Goal: Task Accomplishment & Management: Complete application form

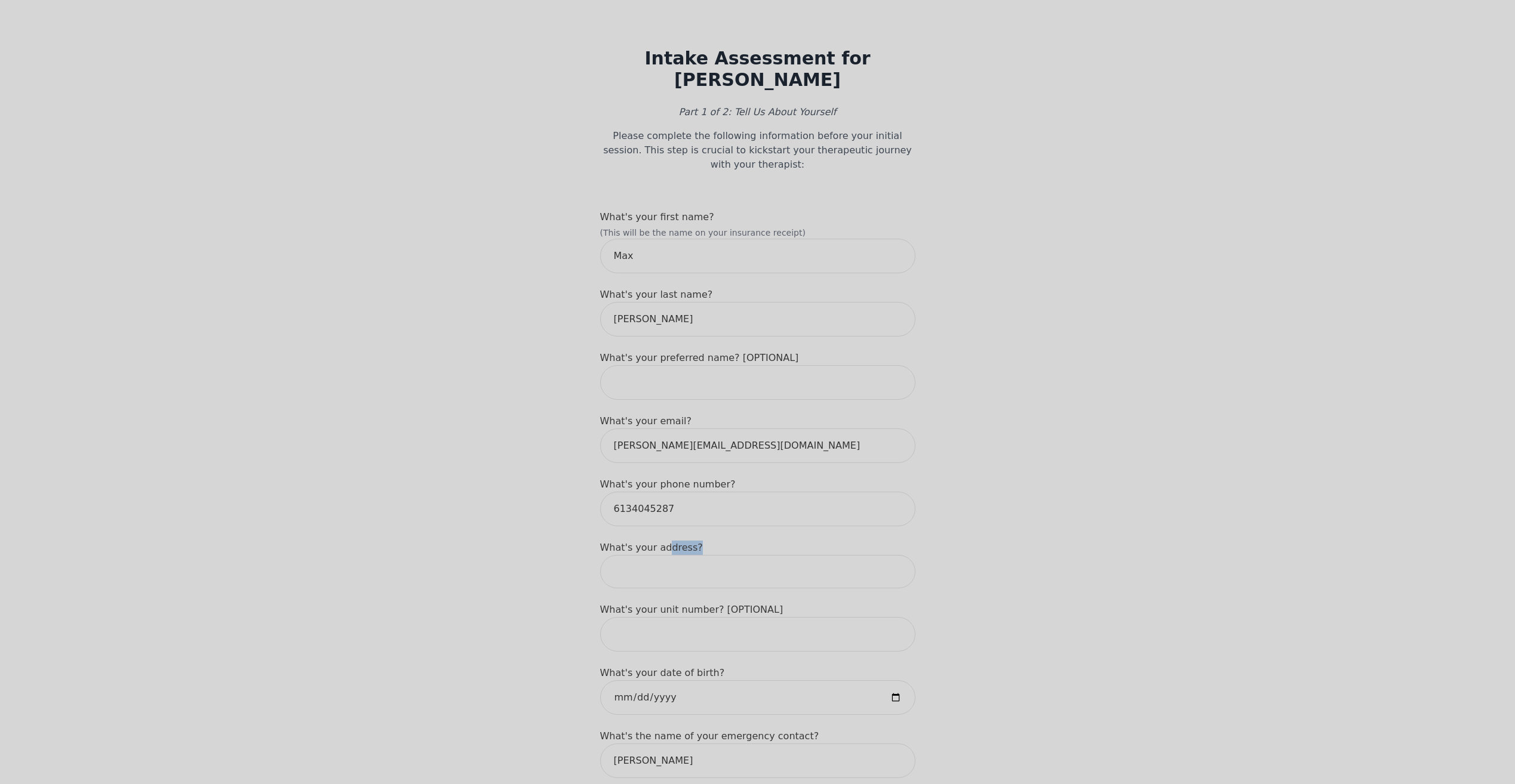
drag, startPoint x: 665, startPoint y: 515, endPoint x: 671, endPoint y: 521, distance: 8.5
click at [671, 541] on div "What's your address?" at bounding box center [757, 564] width 315 height 48
click at [693, 555] on input at bounding box center [757, 572] width 315 height 34
drag, startPoint x: 800, startPoint y: 533, endPoint x: 517, endPoint y: 530, distance: 283.0
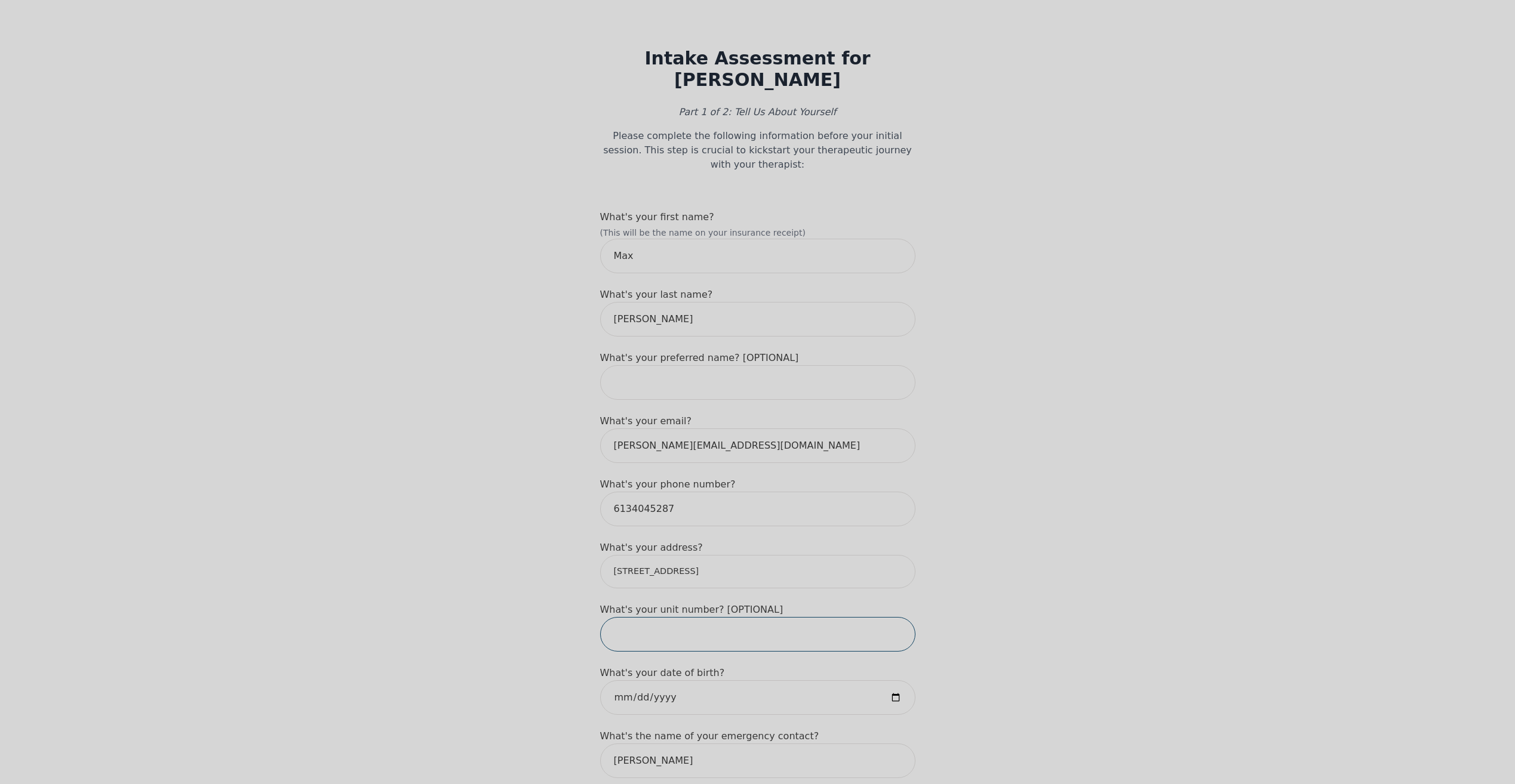
type input "[STREET_ADDRESS]"
click at [614, 680] on input "date" at bounding box center [757, 697] width 315 height 35
click at [646, 680] on input "date" at bounding box center [757, 697] width 315 height 35
click at [642, 680] on input "date" at bounding box center [757, 697] width 315 height 35
click at [645, 680] on input "date" at bounding box center [757, 697] width 315 height 35
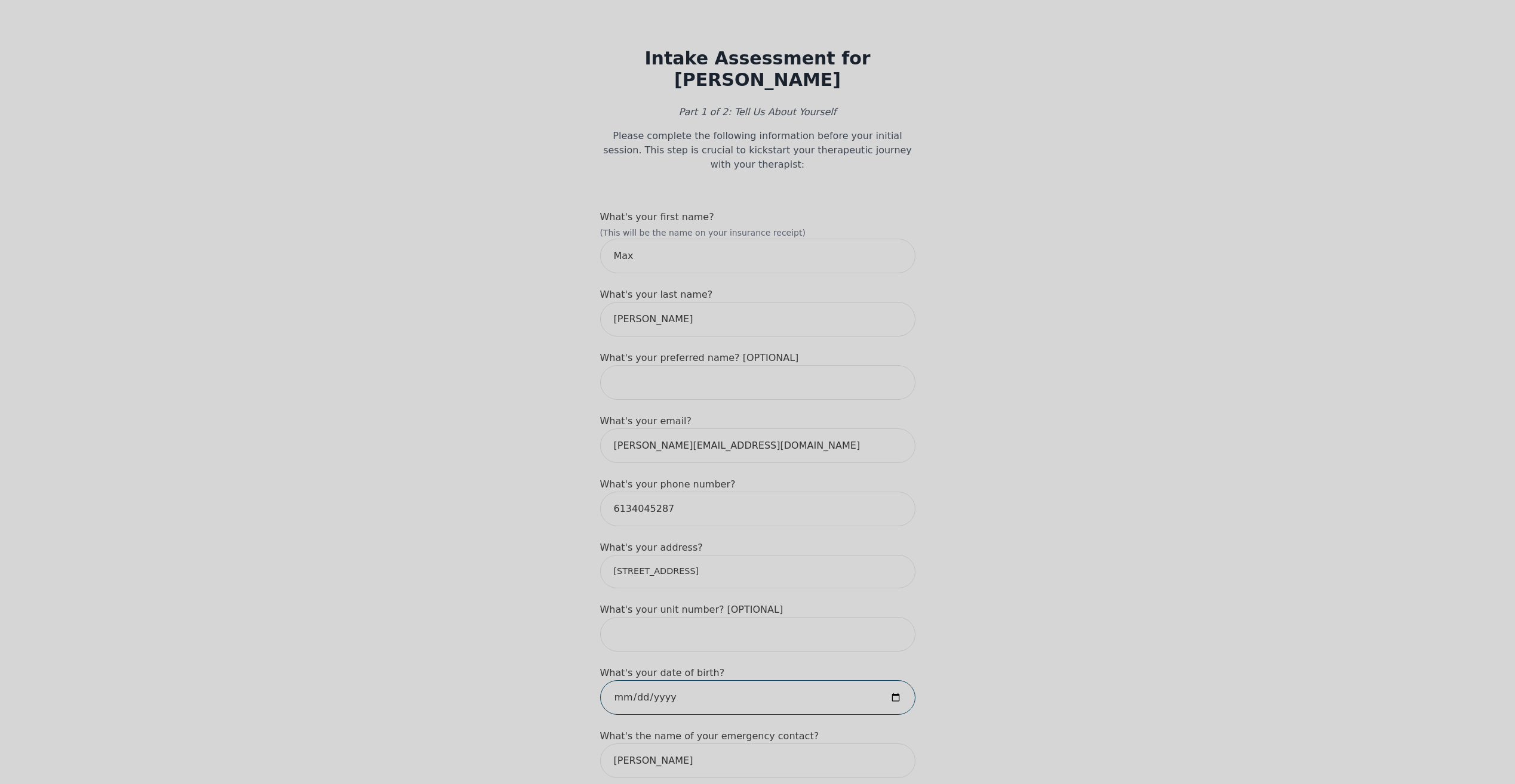
click at [654, 680] on input "date" at bounding box center [757, 697] width 315 height 35
click at [646, 680] on input "date" at bounding box center [757, 697] width 315 height 35
type input "[DATE]"
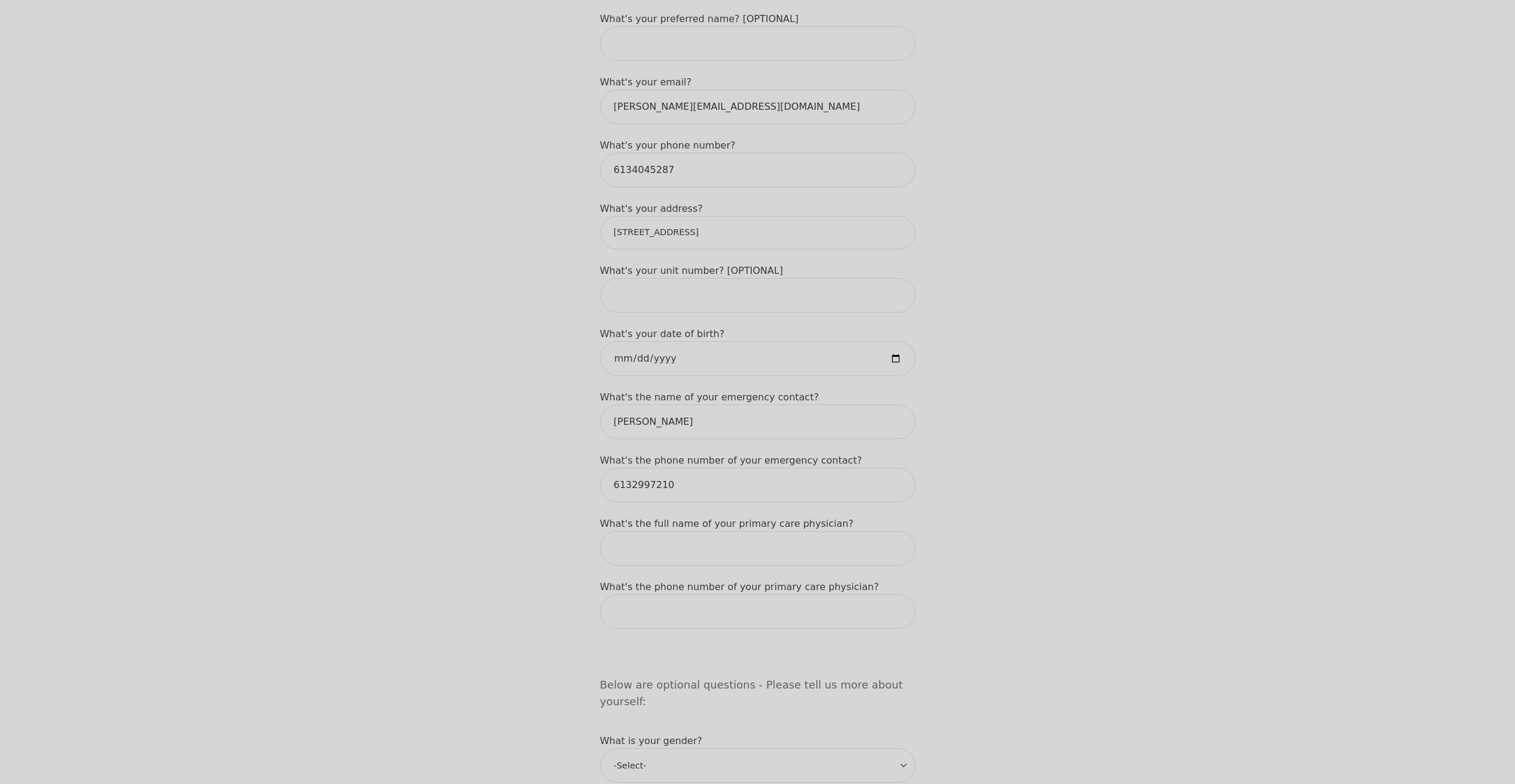
scroll to position [358, 0]
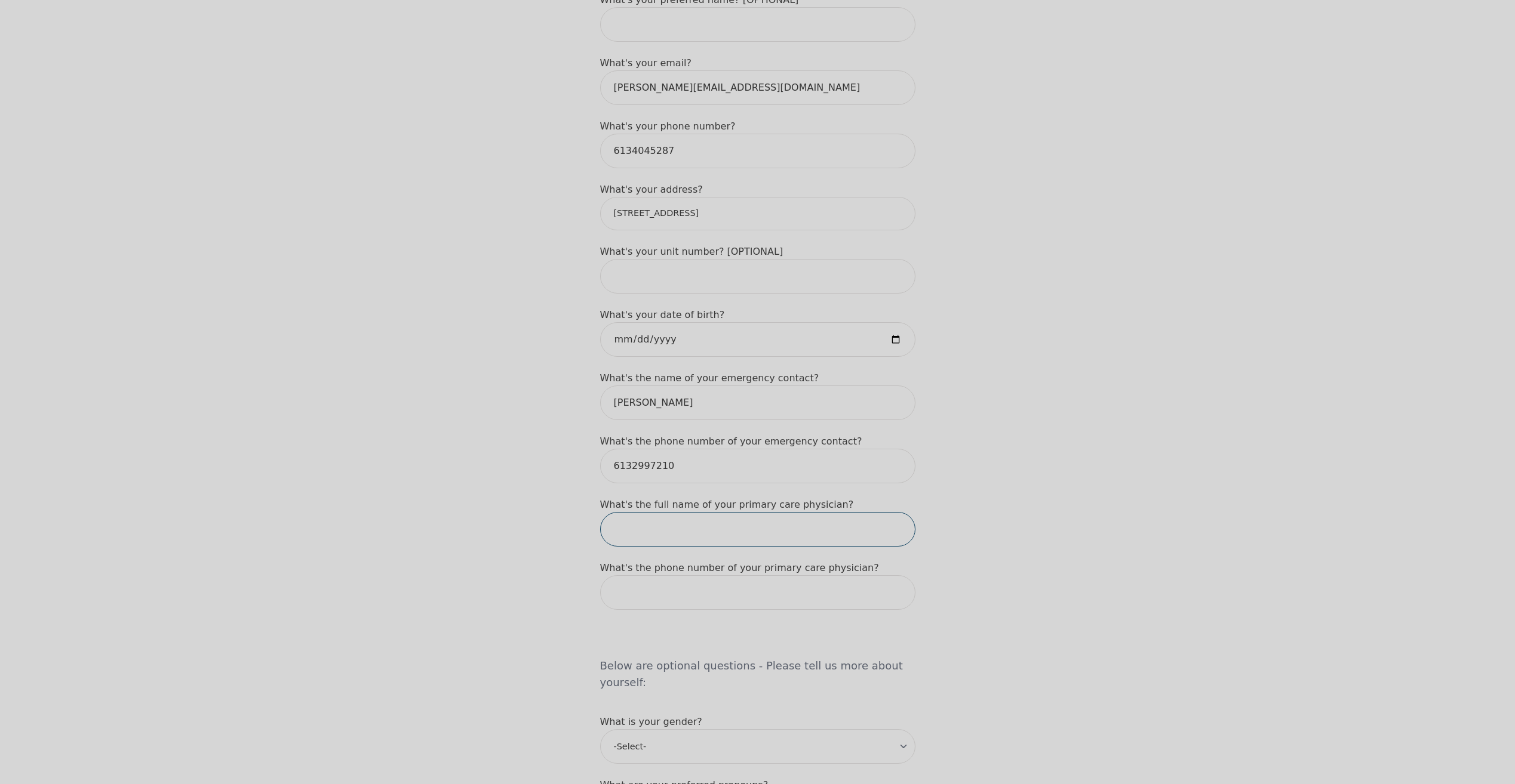
click at [721, 512] on input "text" at bounding box center [757, 529] width 315 height 35
drag, startPoint x: 983, startPoint y: 501, endPoint x: 975, endPoint y: 502, distance: 8.1
click at [983, 501] on div "Intake Assessment for [PERSON_NAME] Part 1 of 2: Tell Us About Yourself Please …" at bounding box center [757, 589] width 1515 height 1801
click at [838, 512] on input "text" at bounding box center [757, 529] width 315 height 35
click at [685, 512] on input "text" at bounding box center [757, 529] width 315 height 35
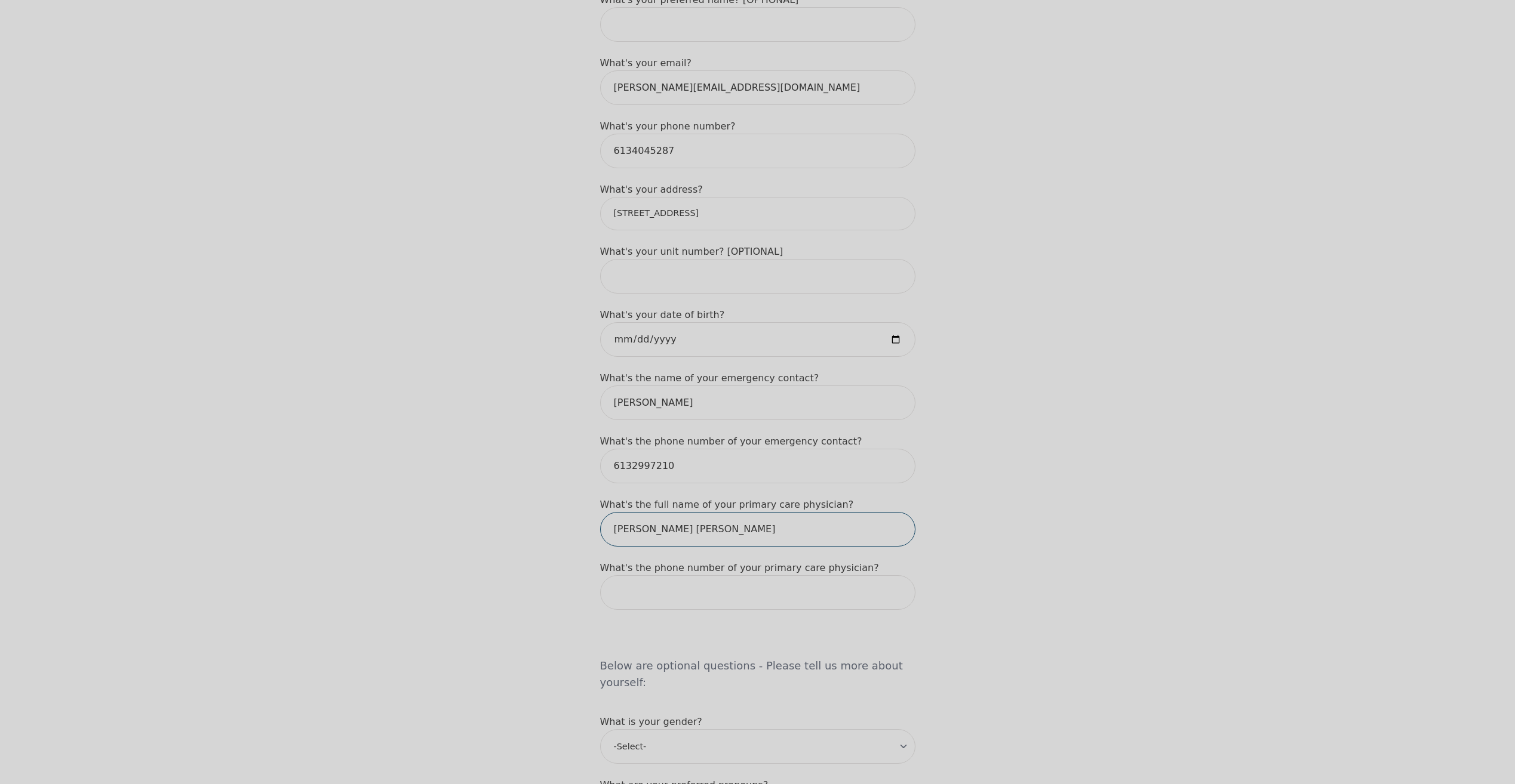
type input "[PERSON_NAME] [PERSON_NAME]"
click at [713, 575] on input "tel" at bounding box center [757, 592] width 315 height 35
paste input "[PHONE_NUMBER]"
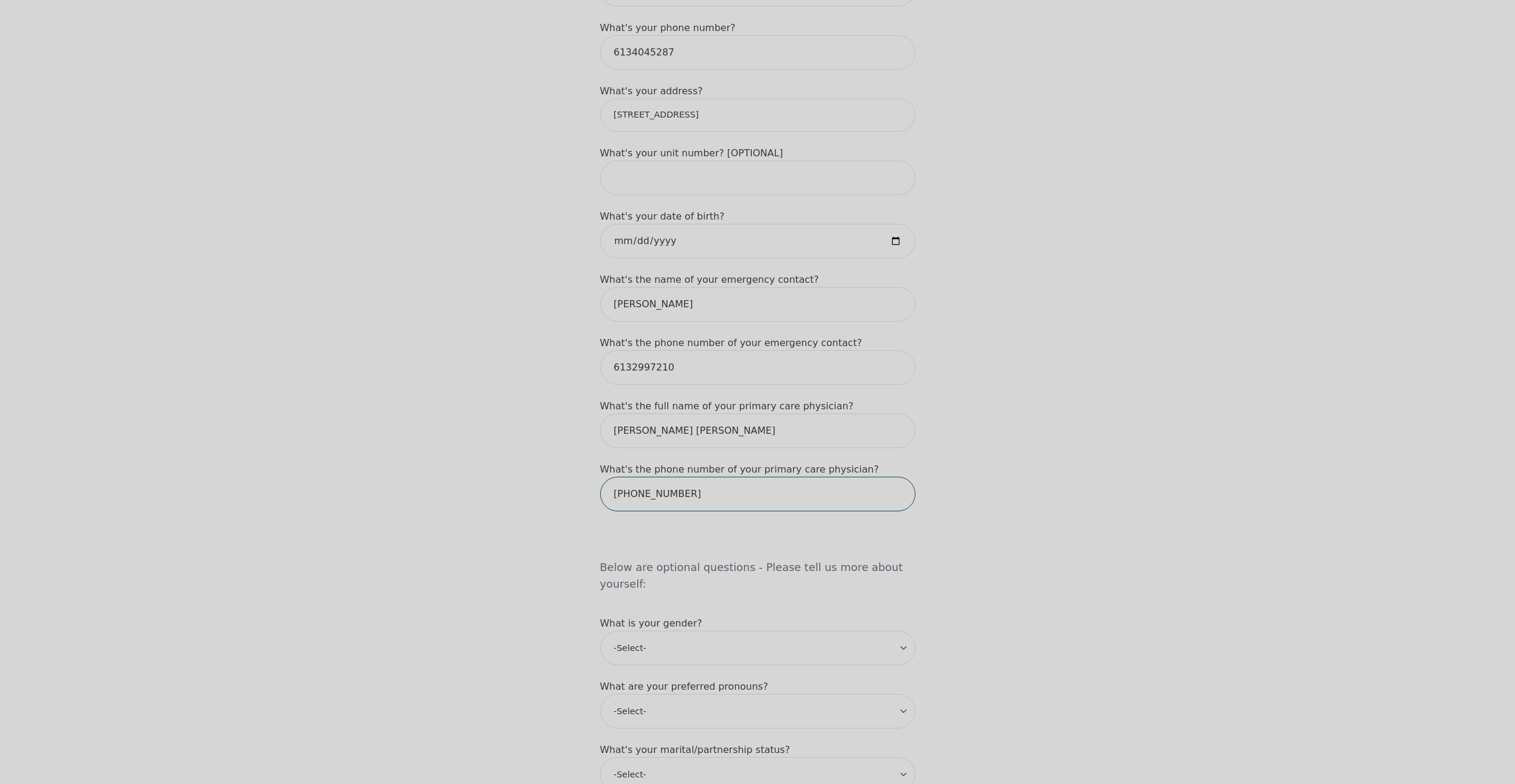
scroll to position [477, 0]
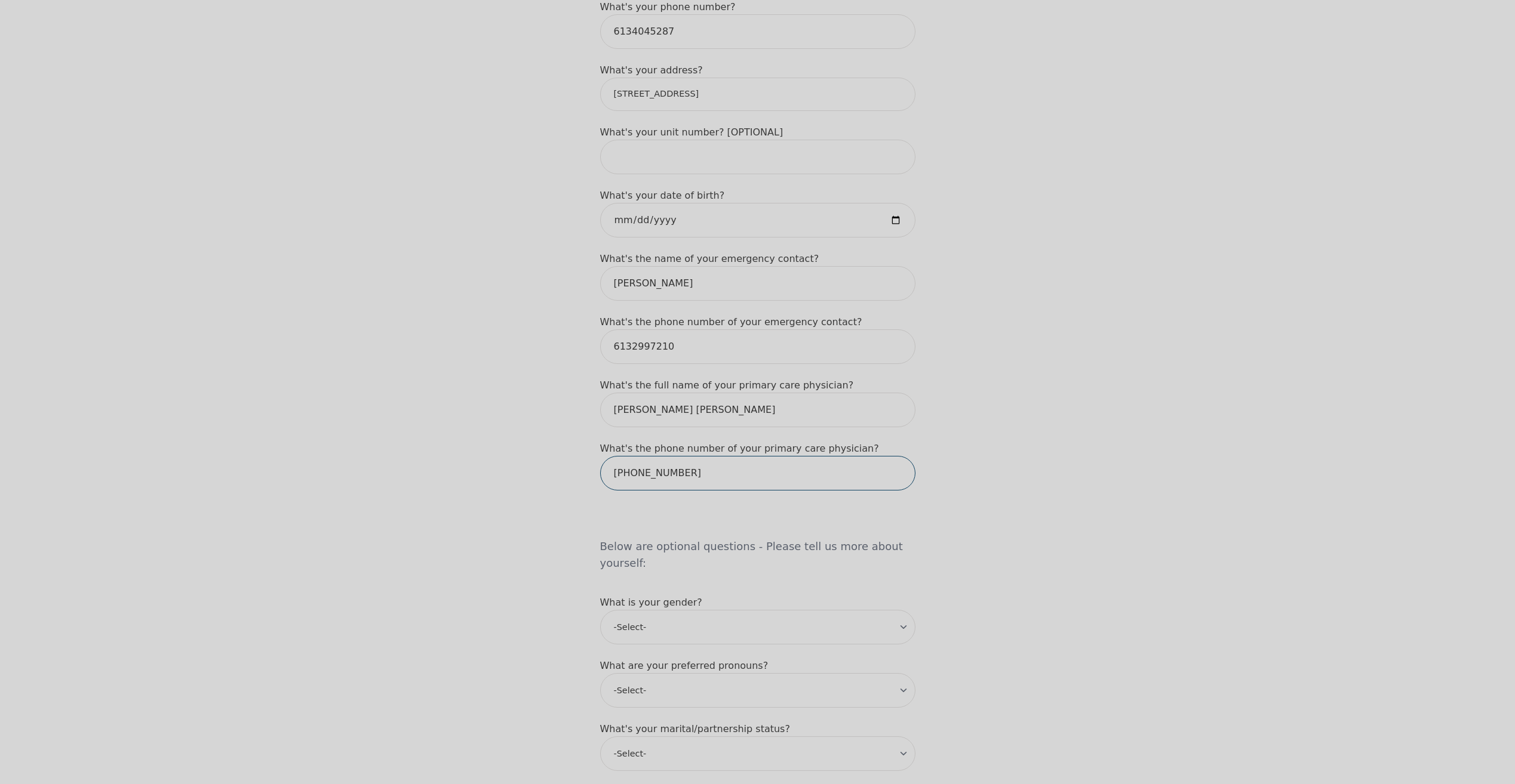
type input "[PHONE_NUMBER]"
click at [700, 610] on select "-Select- [DEMOGRAPHIC_DATA] [DEMOGRAPHIC_DATA] [DEMOGRAPHIC_DATA] [DEMOGRAPHIC_…" at bounding box center [757, 627] width 315 height 35
select select "[DEMOGRAPHIC_DATA]"
click at [600, 610] on select "-Select- [DEMOGRAPHIC_DATA] [DEMOGRAPHIC_DATA] [DEMOGRAPHIC_DATA] [DEMOGRAPHIC_…" at bounding box center [757, 627] width 315 height 35
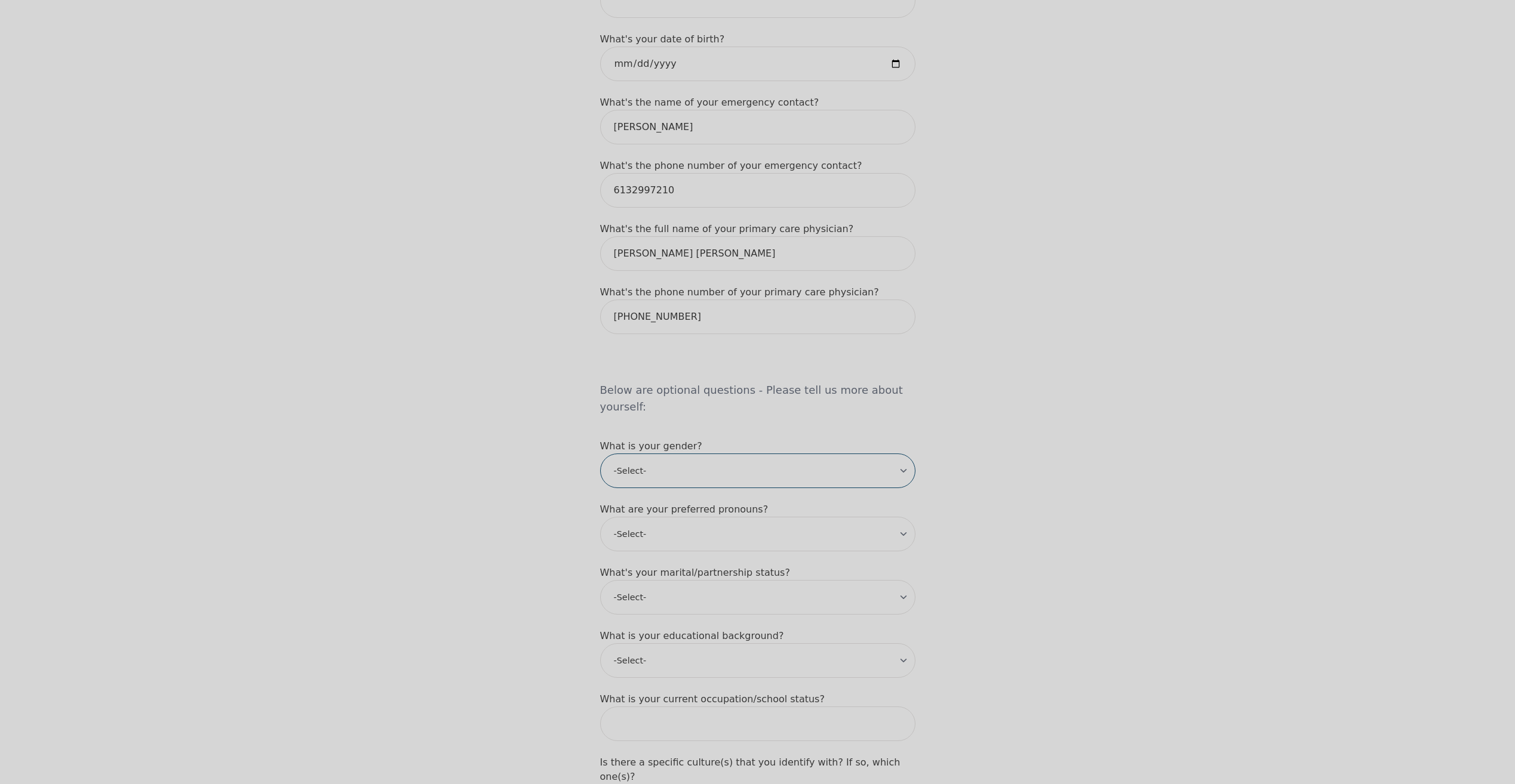
scroll to position [657, 0]
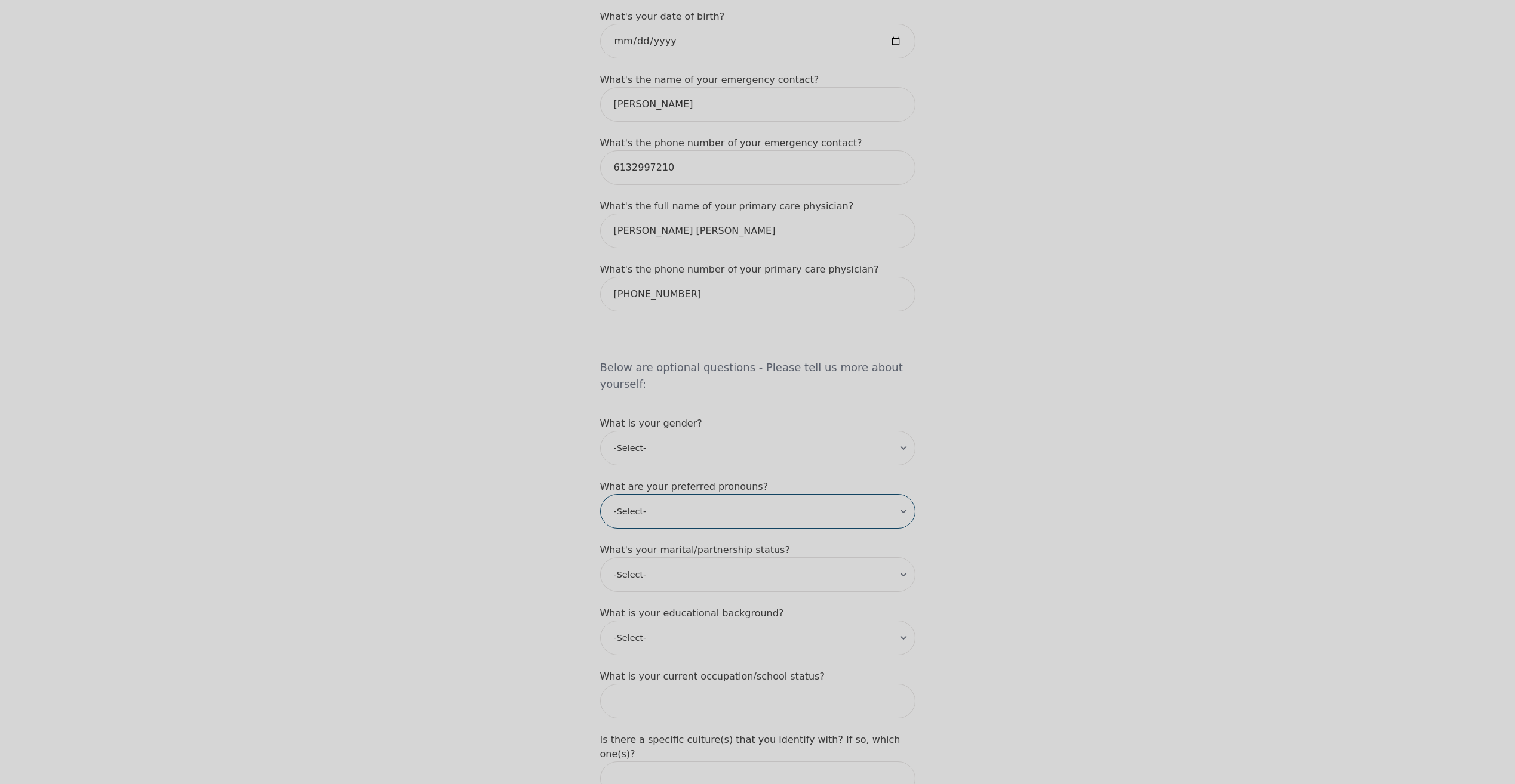
click at [687, 494] on select "-Select- he/him she/her they/them ze/zir xe/xem ey/em ve/ver tey/ter e/e per/pe…" at bounding box center [757, 511] width 315 height 35
select select "he/him"
click at [600, 494] on select "-Select- he/him she/her they/them ze/zir xe/xem ey/em ve/ver tey/ter e/e per/pe…" at bounding box center [757, 511] width 315 height 35
click at [684, 558] on select "-Select- Single Partnered Married Common Law Widowed Separated Divorced" at bounding box center [757, 574] width 315 height 35
select select "Single"
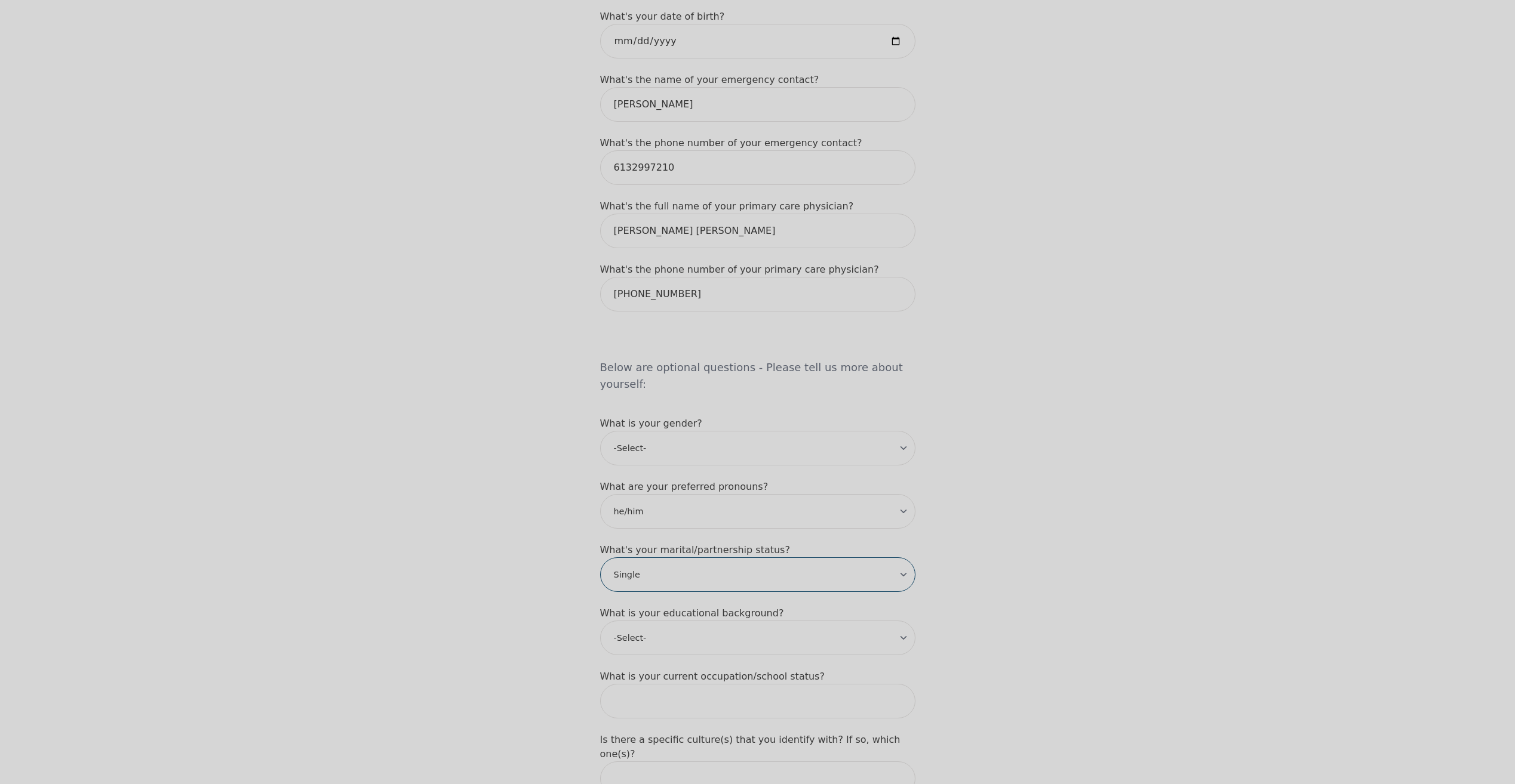
click at [600, 558] on select "-Select- Single Partnered Married Common Law Widowed Separated Divorced" at bounding box center [757, 574] width 315 height 35
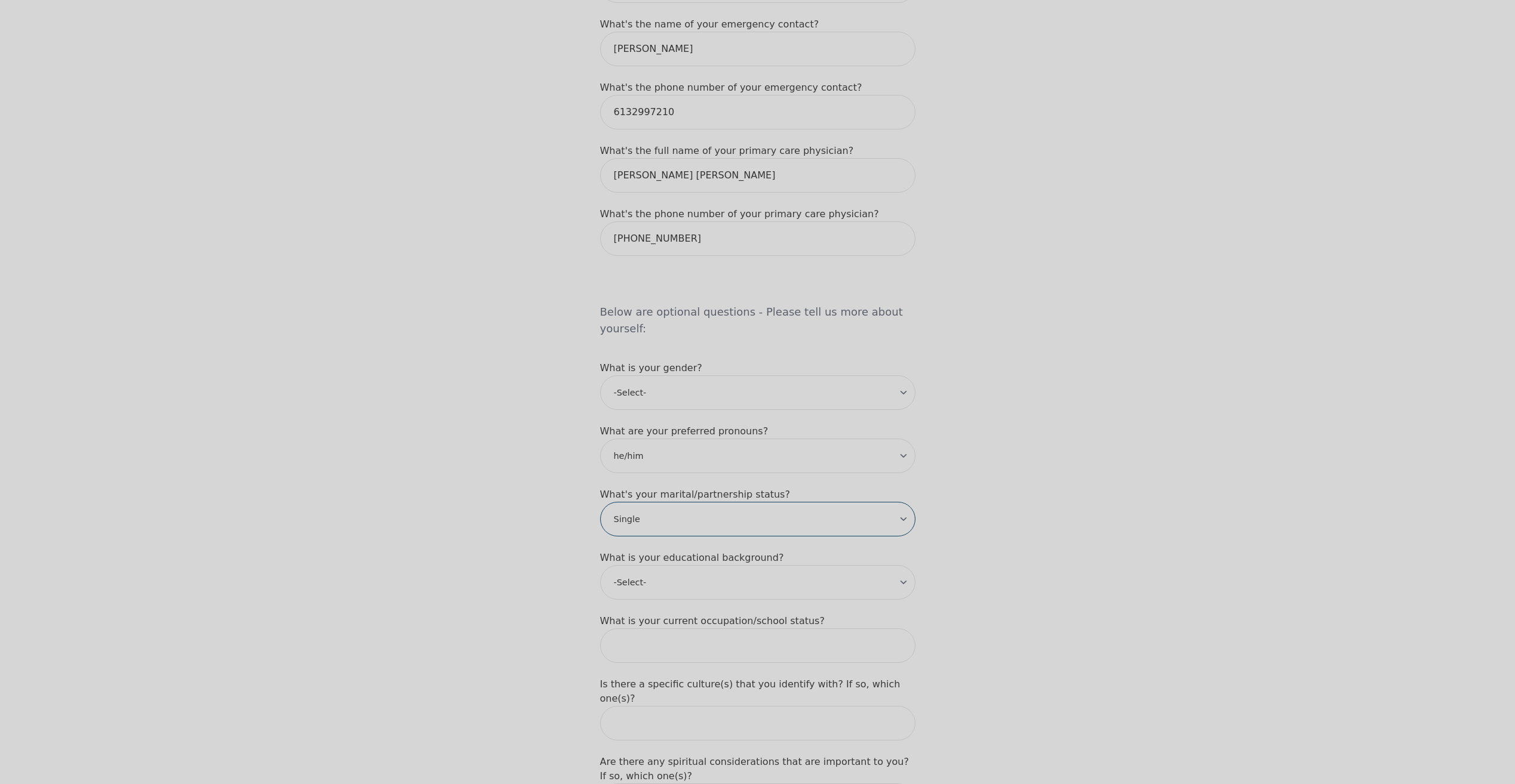
scroll to position [717, 0]
click at [689, 561] on select "-Select- Less than high school High school Associate degree Bachelor degree Mas…" at bounding box center [757, 578] width 315 height 35
select select "High school"
click at [600, 561] on select "-Select- Less than high school High school Associate degree Bachelor degree Mas…" at bounding box center [757, 578] width 315 height 35
click at [544, 537] on div "Intake Assessment for [PERSON_NAME] Part 1 of 2: Tell Us About Yourself Please …" at bounding box center [757, 231] width 1515 height 1801
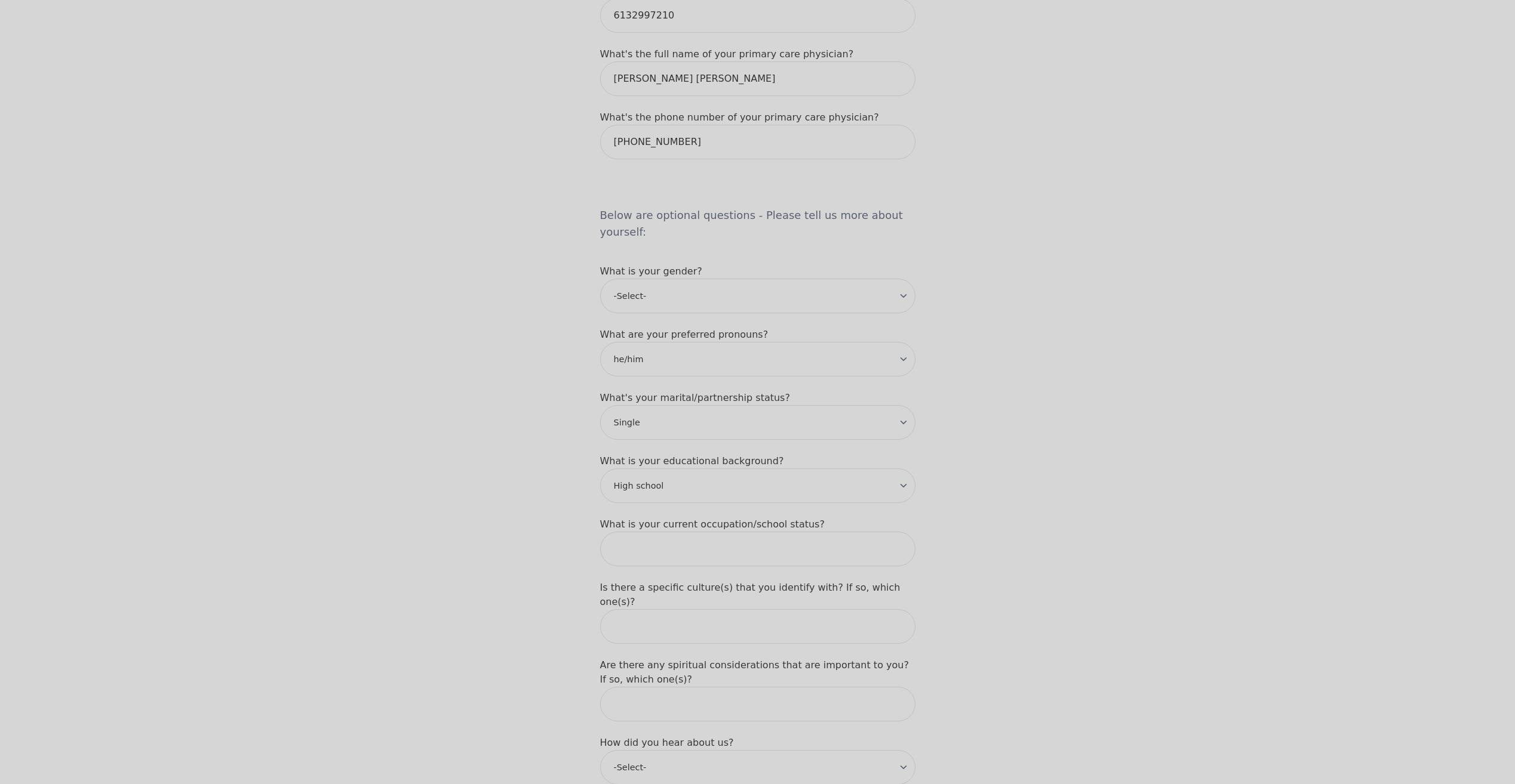
scroll to position [835, 0]
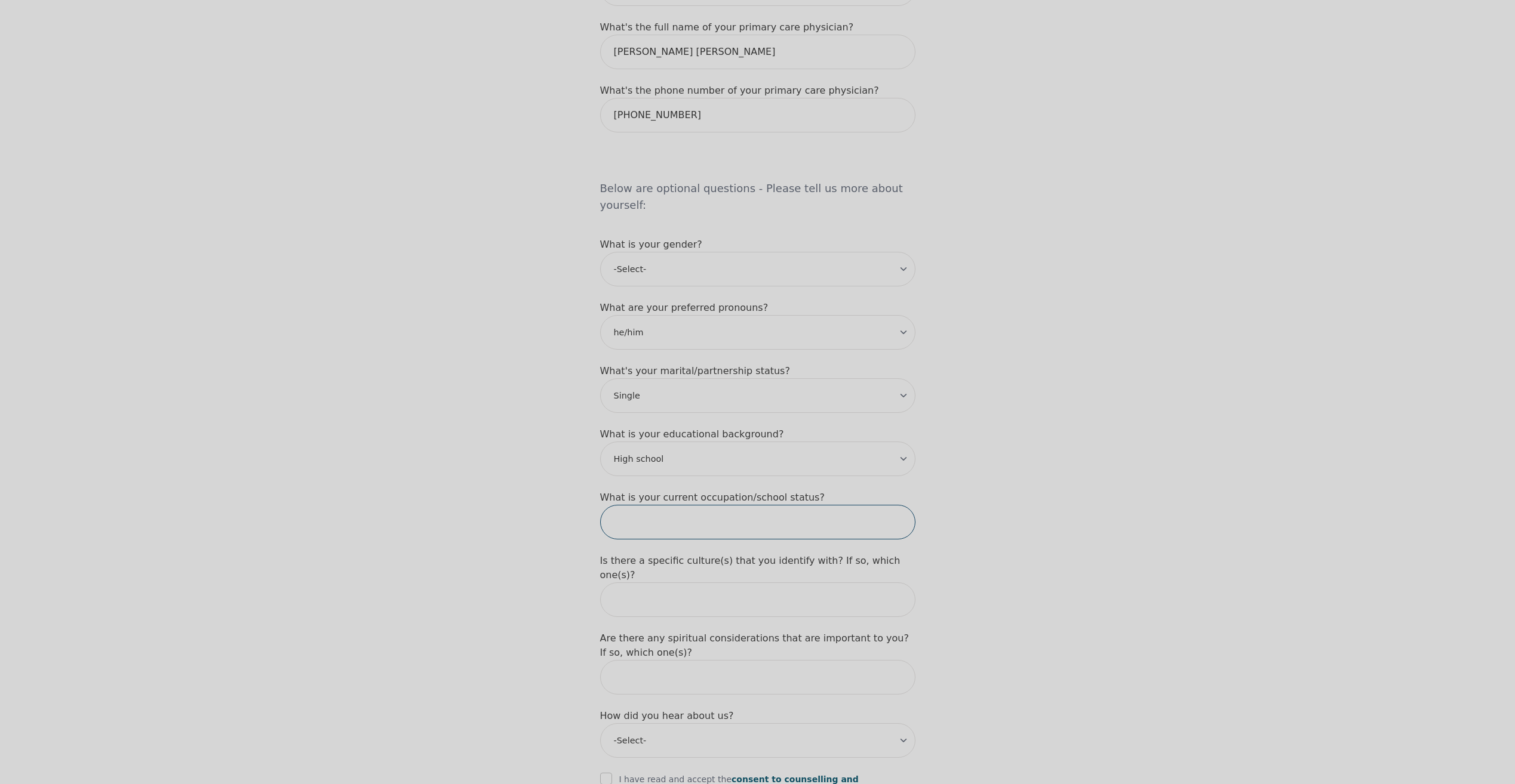
click at [682, 505] on input "text" at bounding box center [757, 522] width 315 height 35
click at [492, 438] on div "Intake Assessment for [PERSON_NAME] Part 1 of 2: Tell Us About Yourself Please …" at bounding box center [757, 112] width 1515 height 1801
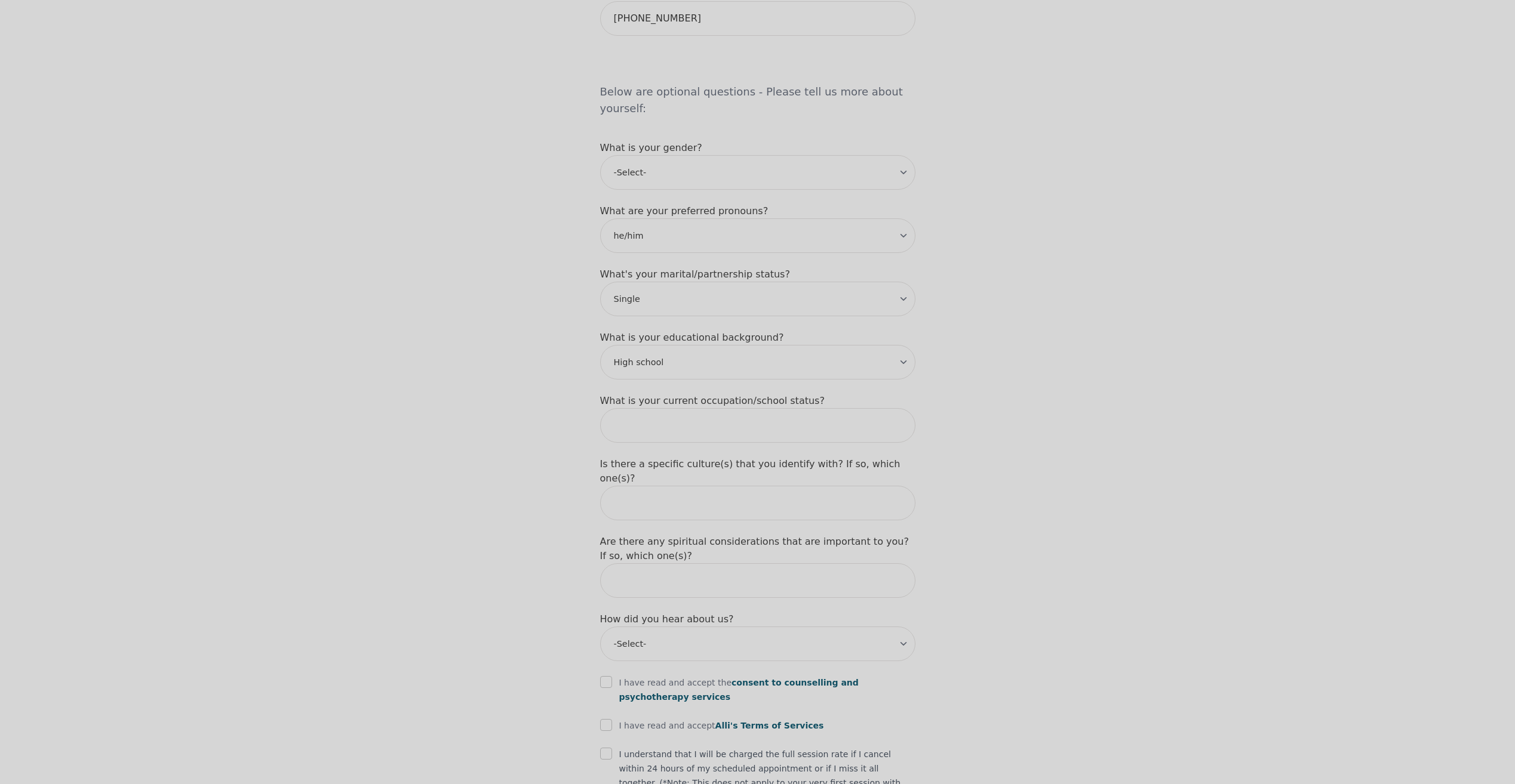
scroll to position [955, 0]
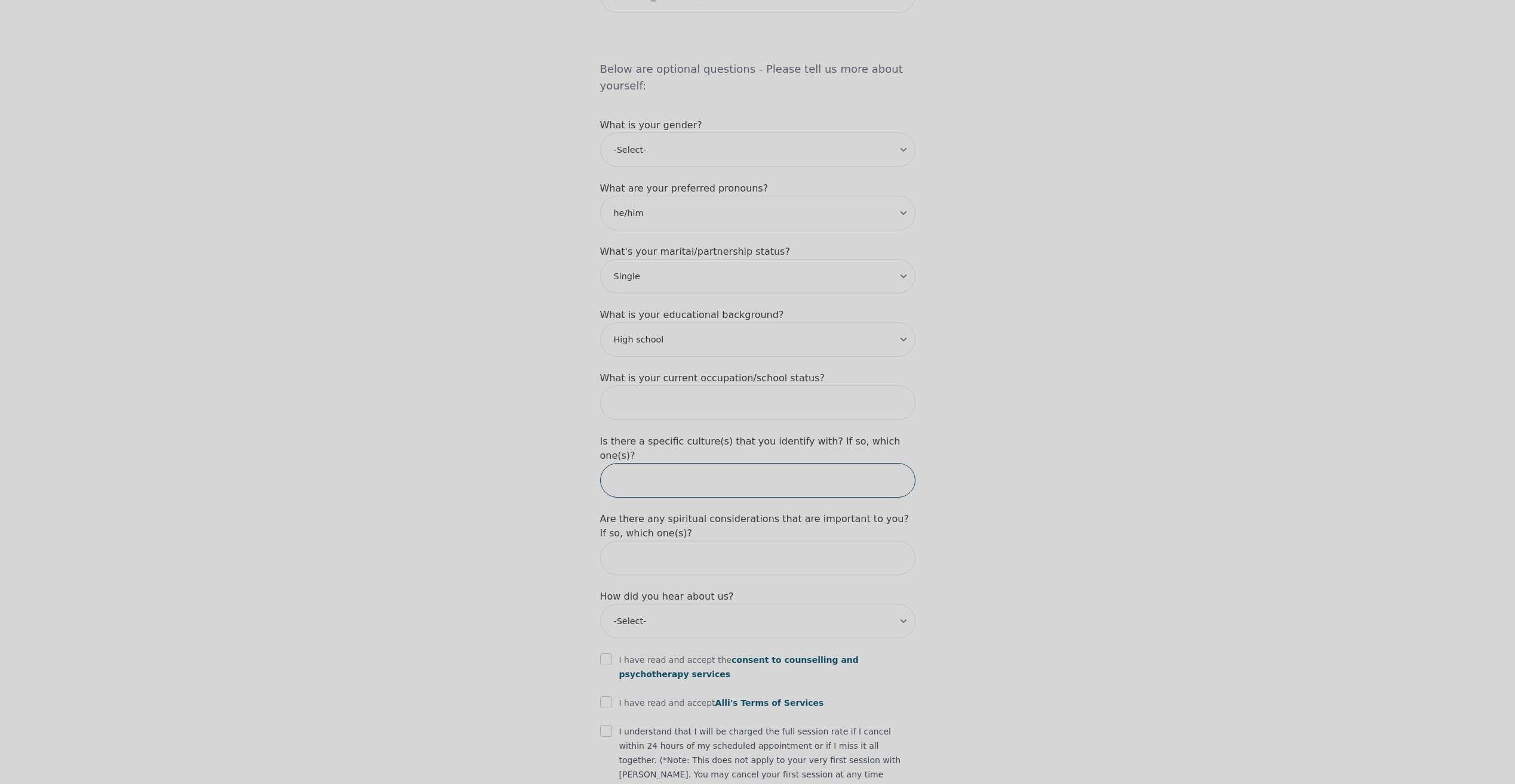
click at [667, 463] on input "text" at bounding box center [757, 480] width 315 height 35
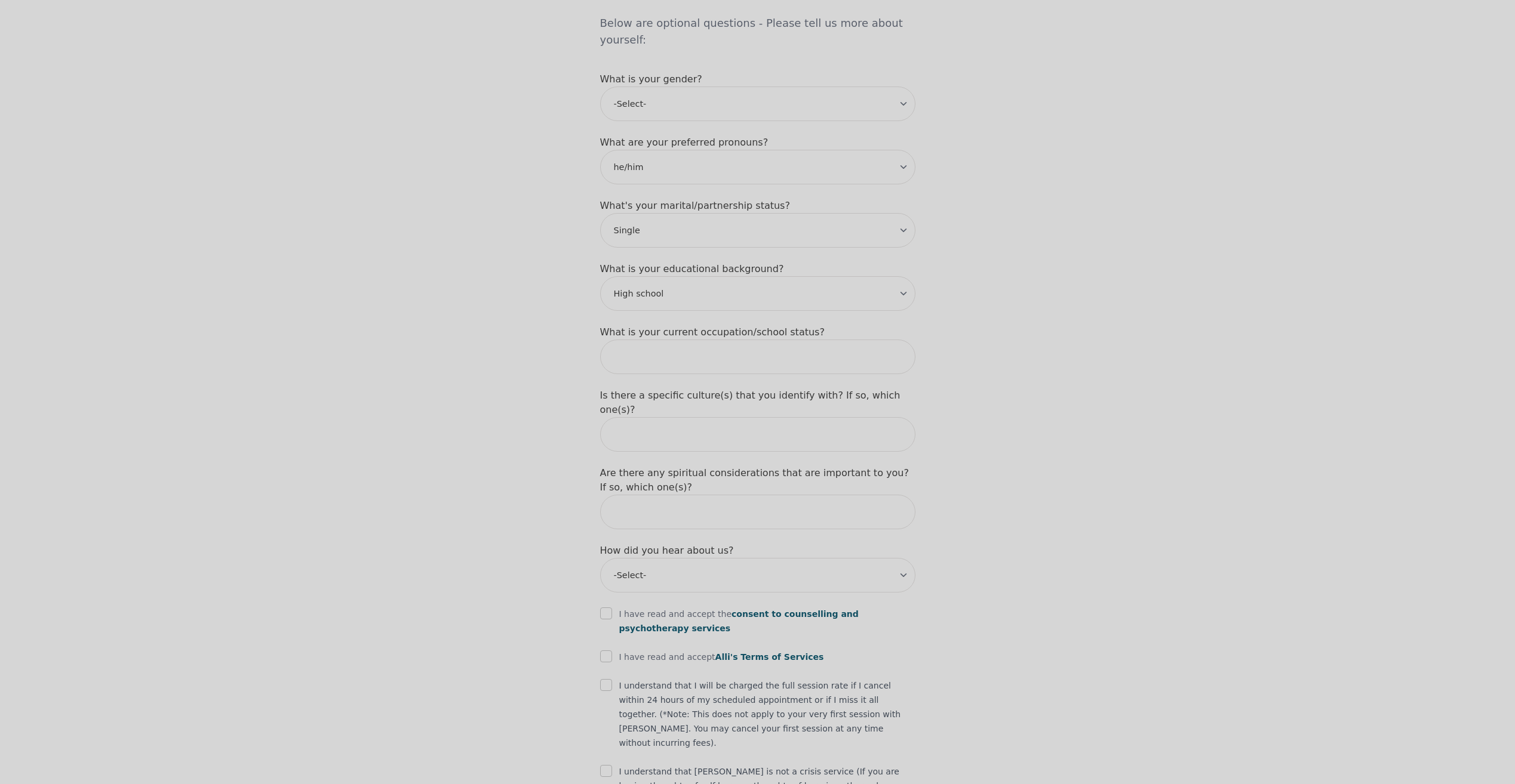
scroll to position [1003, 0]
click at [662, 557] on select "-Select- Physician/Specialist Friend Facebook Instagram Google Search Google Ad…" at bounding box center [757, 573] width 315 height 35
select select "Google Search"
click at [600, 557] on select "-Select- Physician/Specialist Friend Facebook Instagram Google Search Google Ad…" at bounding box center [757, 573] width 315 height 35
click at [606, 606] on input "checkbox" at bounding box center [605, 612] width 12 height 12
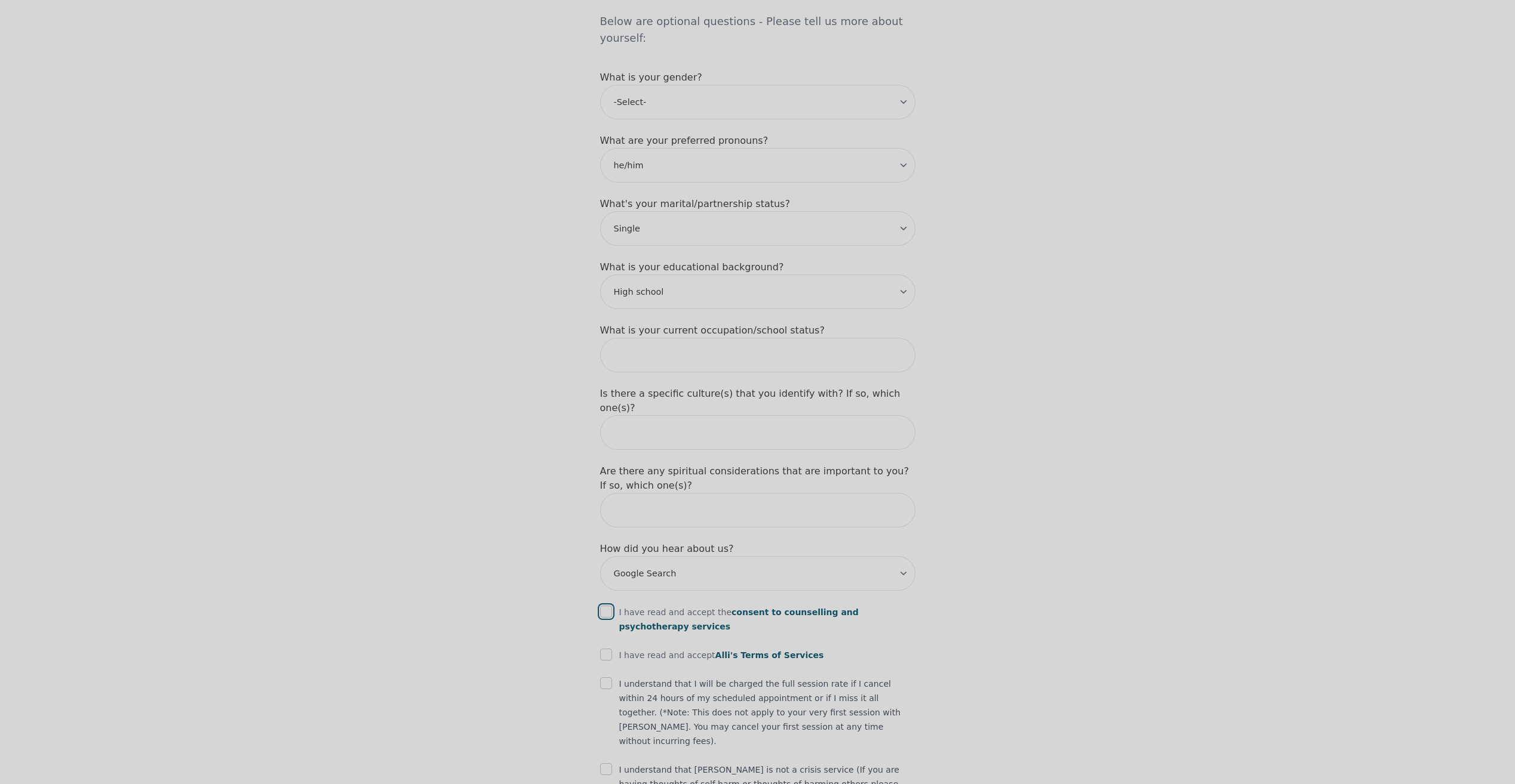
checkbox input "true"
click at [611, 649] on input "checkbox" at bounding box center [605, 655] width 12 height 12
checkbox input "true"
click at [605, 676] on div "I understand that I will be charged the full session rate if I cancel within 24…" at bounding box center [757, 712] width 315 height 72
click at [605, 677] on input "checkbox" at bounding box center [605, 683] width 12 height 12
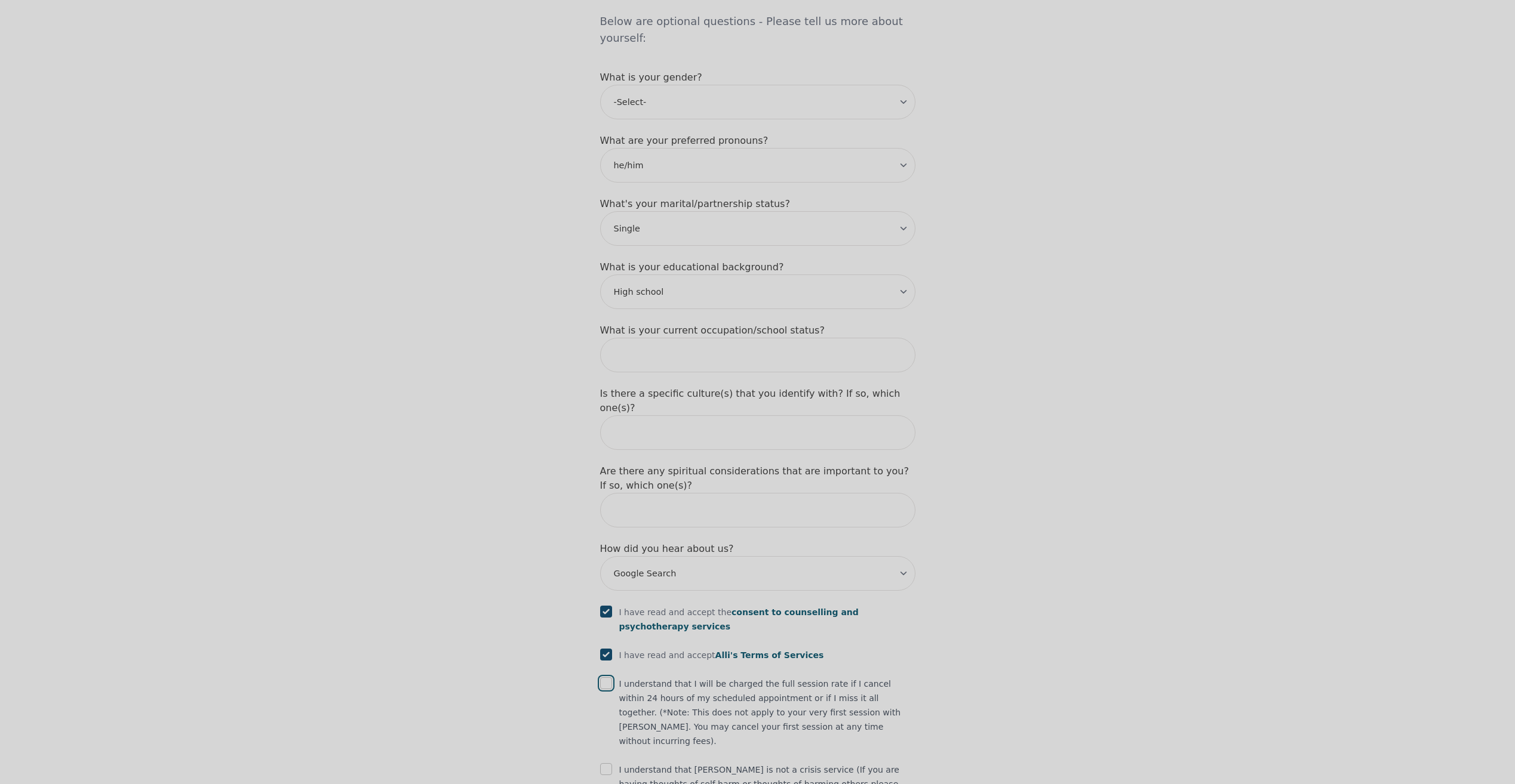
checkbox input "true"
click at [602, 763] on input "checkbox" at bounding box center [605, 769] width 12 height 12
checkbox input "true"
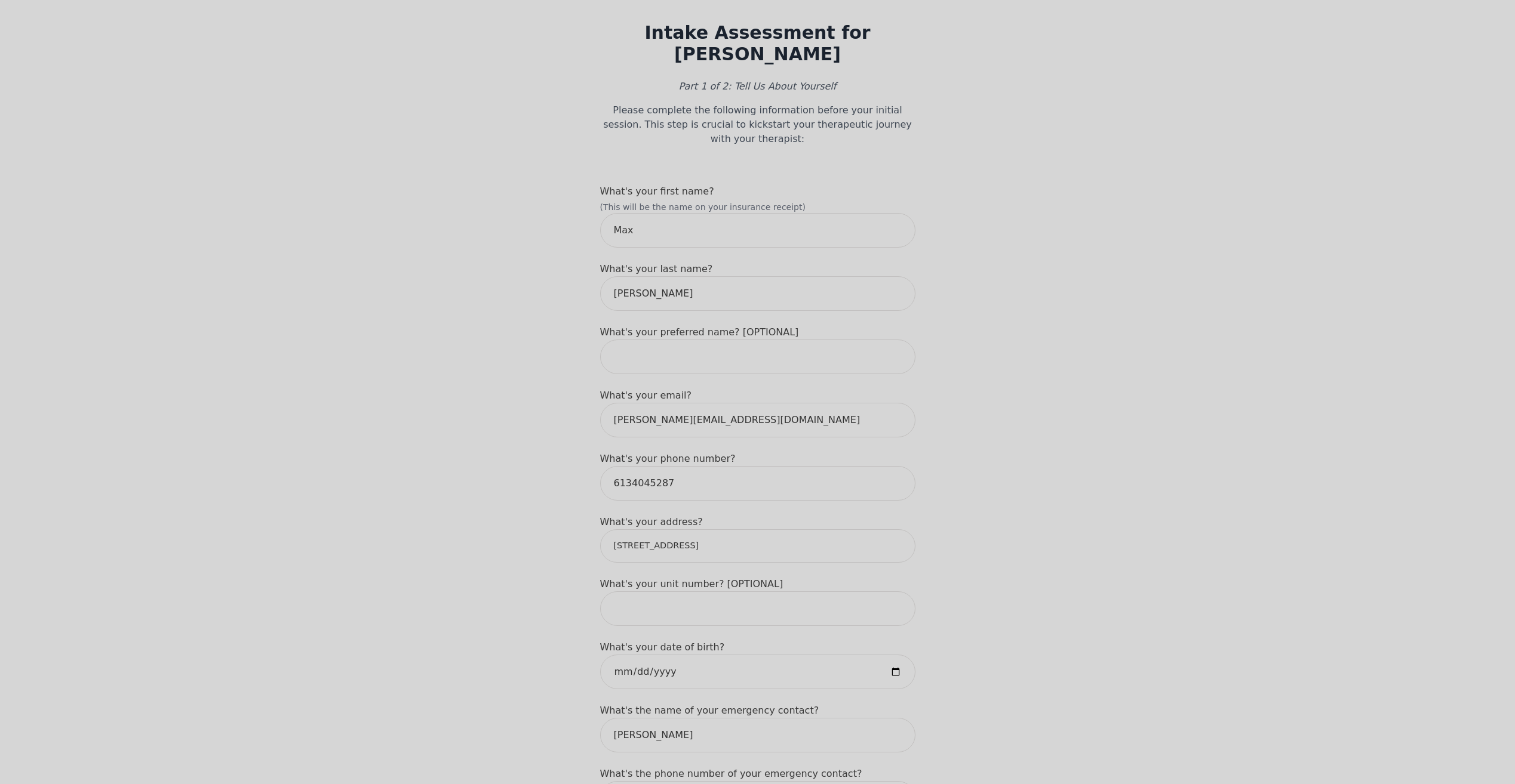
scroll to position [0, 0]
